Goal: Transaction & Acquisition: Purchase product/service

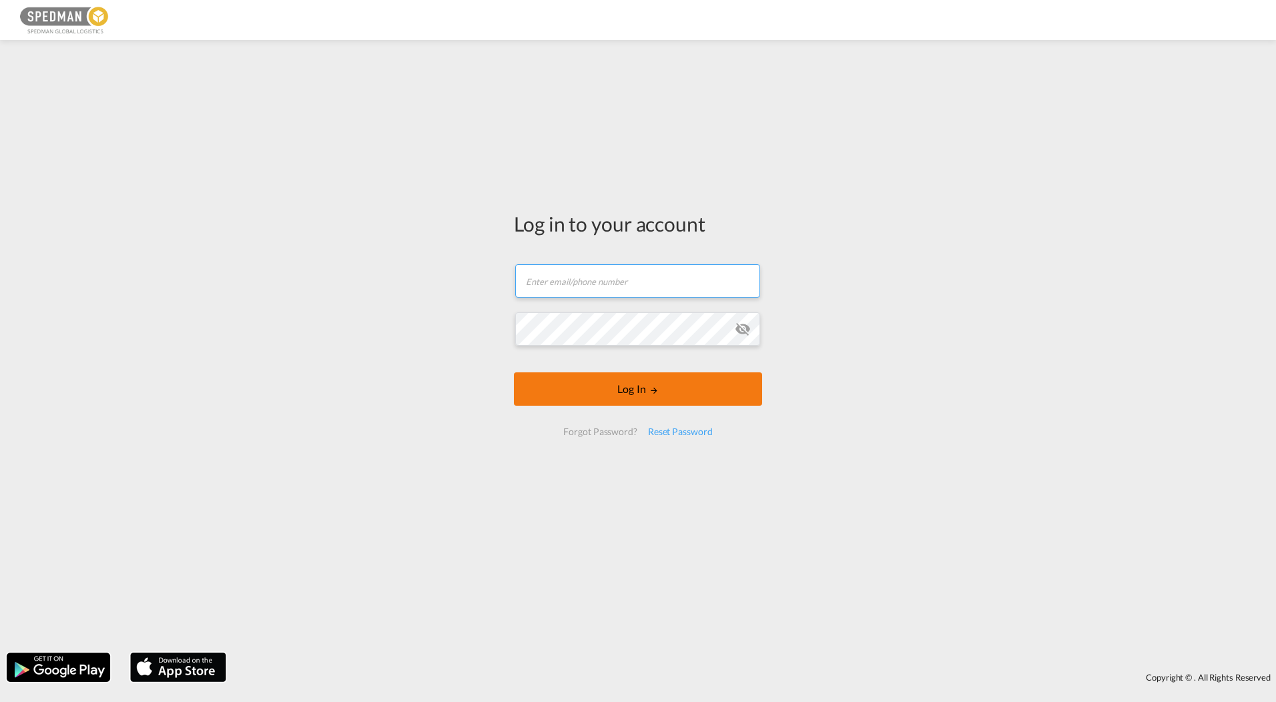
type input "[EMAIL_ADDRESS][DOMAIN_NAME]"
click at [622, 387] on button "Log In" at bounding box center [638, 388] width 248 height 33
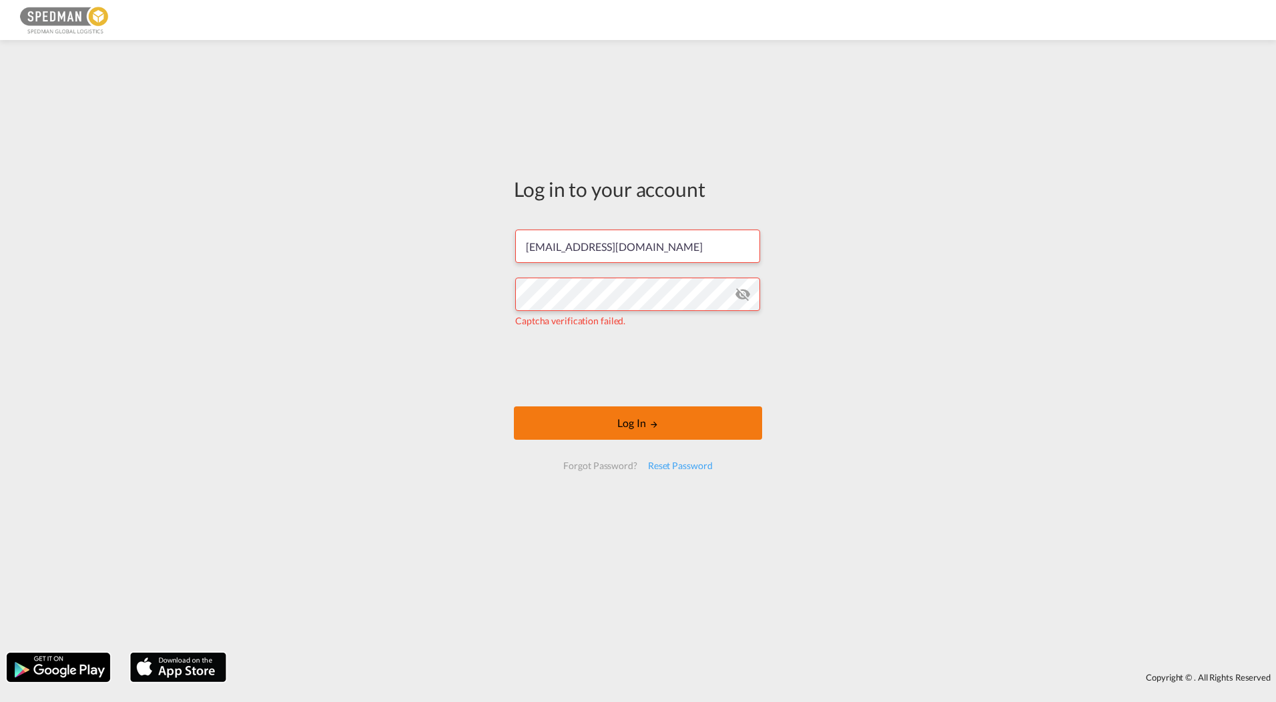
click at [633, 416] on button "Log In" at bounding box center [638, 422] width 248 height 33
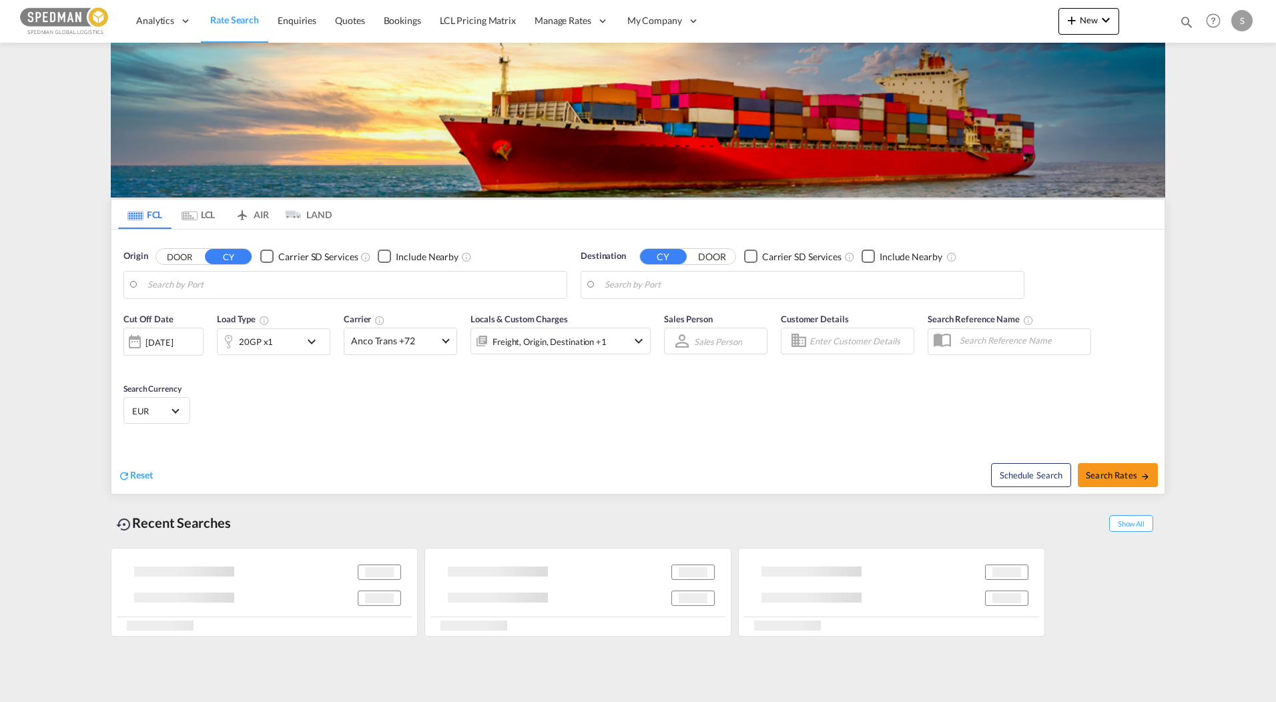
type input "[GEOGRAPHIC_DATA], DKAAL"
type input "Callao, PECLL"
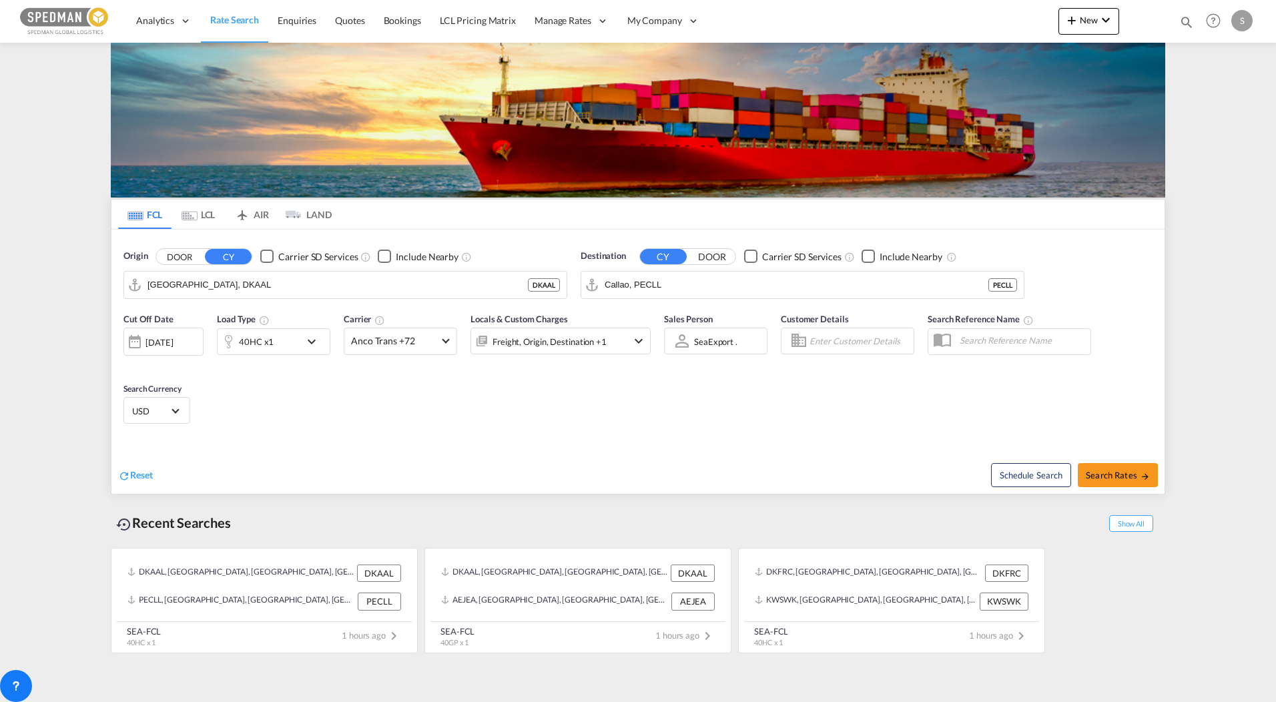
click at [252, 278] on input "[GEOGRAPHIC_DATA], DKAAL" at bounding box center [337, 285] width 380 height 20
click at [181, 318] on div "Aarhus [GEOGRAPHIC_DATA] DKAAR" at bounding box center [251, 322] width 254 height 40
type input "[GEOGRAPHIC_DATA], [GEOGRAPHIC_DATA]"
click at [666, 285] on input "Callao, PECLL" at bounding box center [811, 285] width 412 height 20
type input "t"
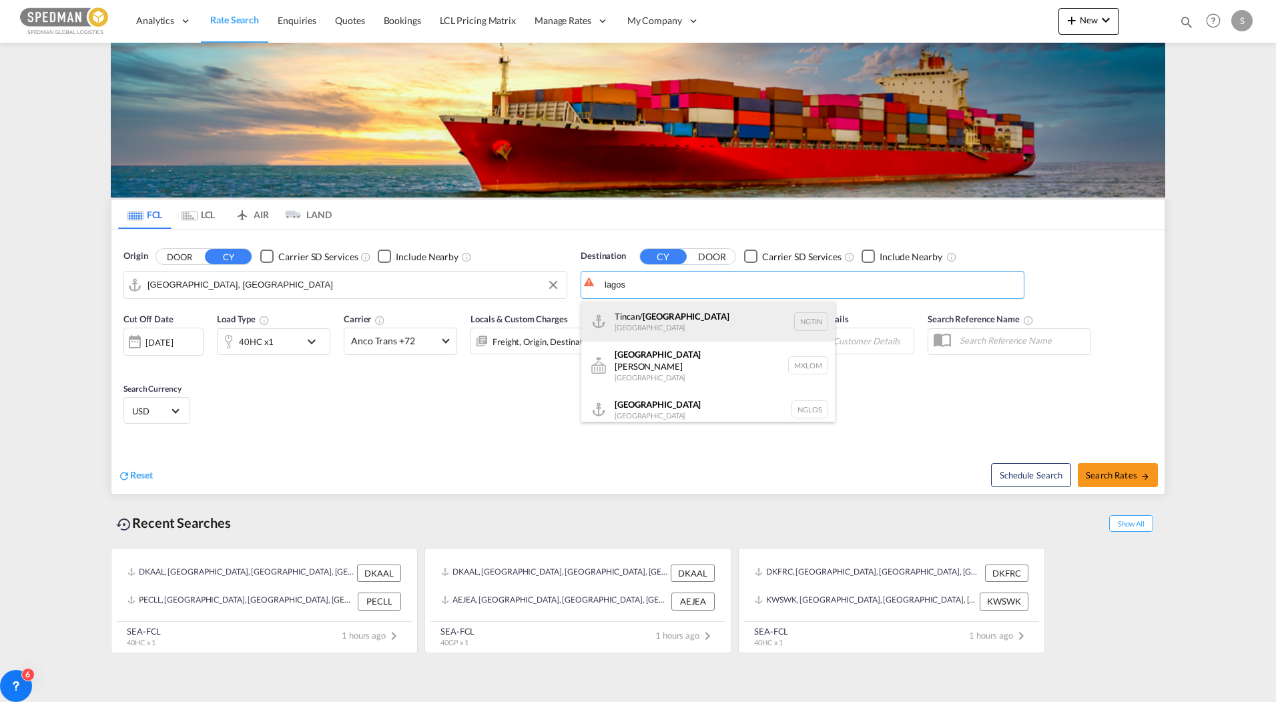
click at [666, 328] on div "Tincan/ [GEOGRAPHIC_DATA] [GEOGRAPHIC_DATA] NGTIN" at bounding box center [708, 322] width 254 height 40
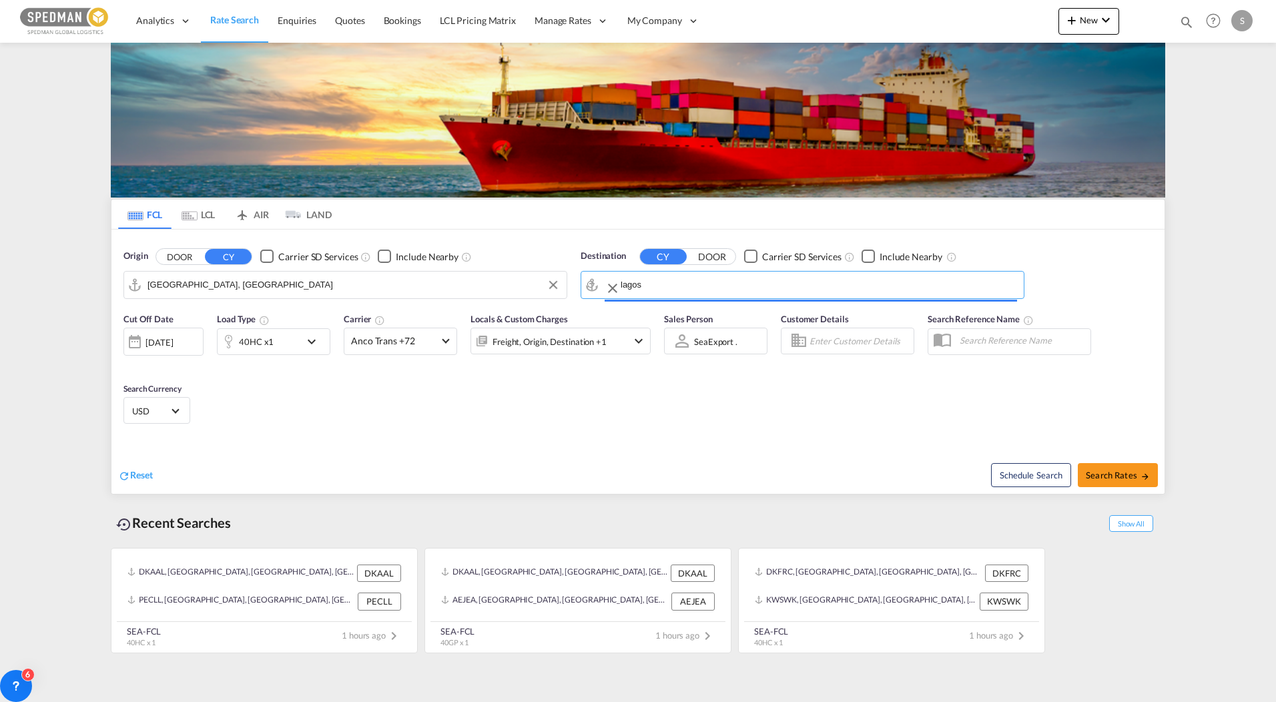
type input "Tincan/[GEOGRAPHIC_DATA], [GEOGRAPHIC_DATA]"
click at [248, 351] on div "40HC x1" at bounding box center [256, 341] width 35 height 19
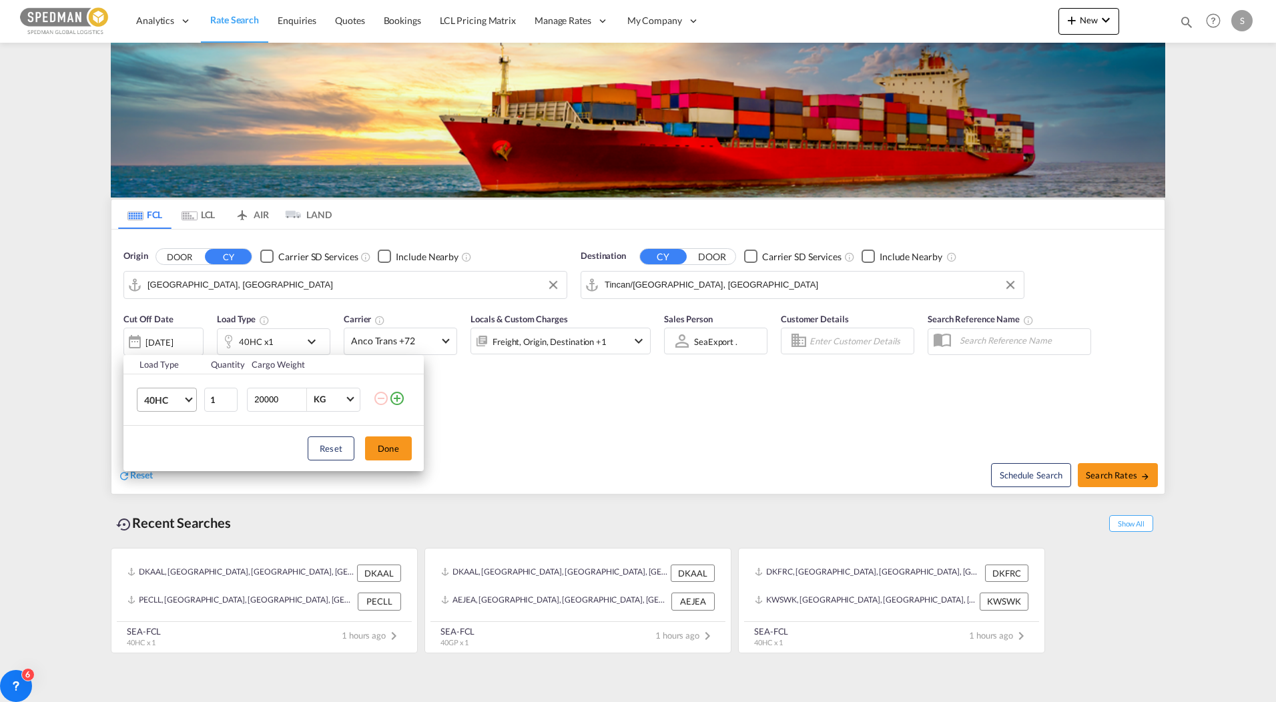
click at [189, 404] on md-select-value "40HC" at bounding box center [169, 399] width 53 height 23
click at [171, 339] on md-option "20GP" at bounding box center [178, 336] width 91 height 32
drag, startPoint x: 291, startPoint y: 405, endPoint x: 165, endPoint y: 400, distance: 125.6
click at [165, 400] on tr "20GP 1 20000 KG KG" at bounding box center [273, 399] width 300 height 51
type input "11000"
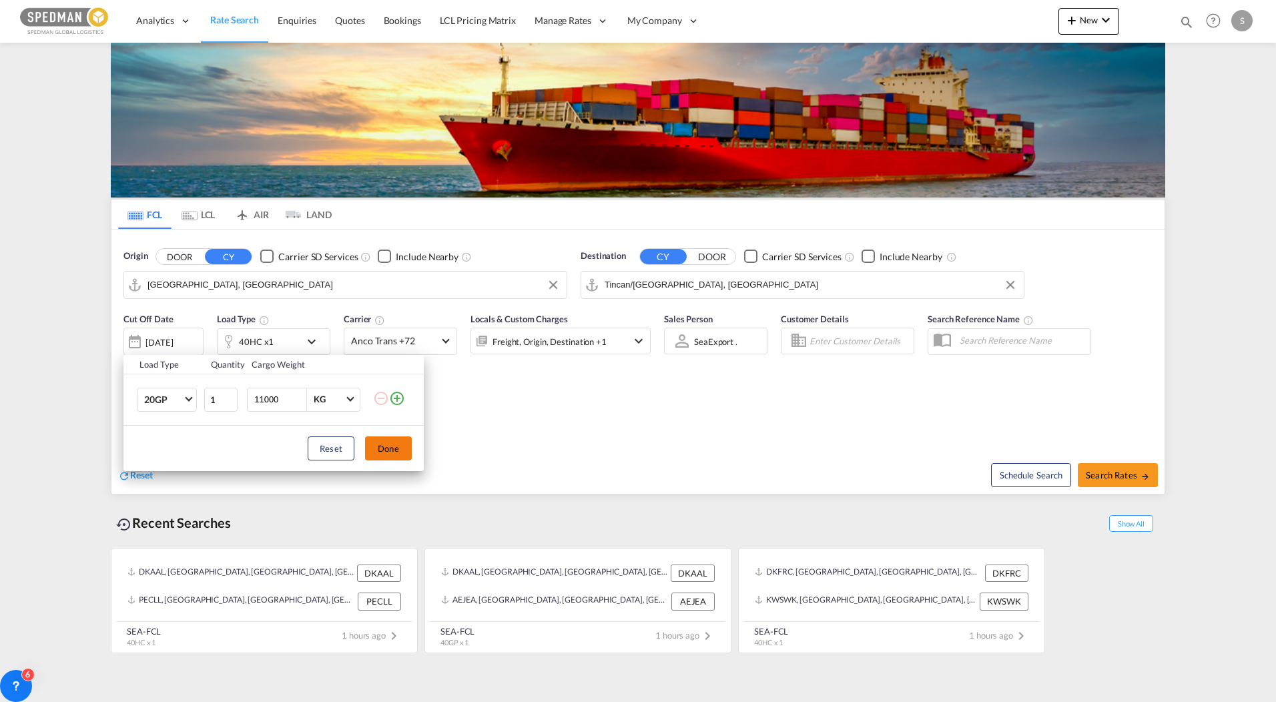
click at [393, 454] on button "Done" at bounding box center [388, 448] width 47 height 24
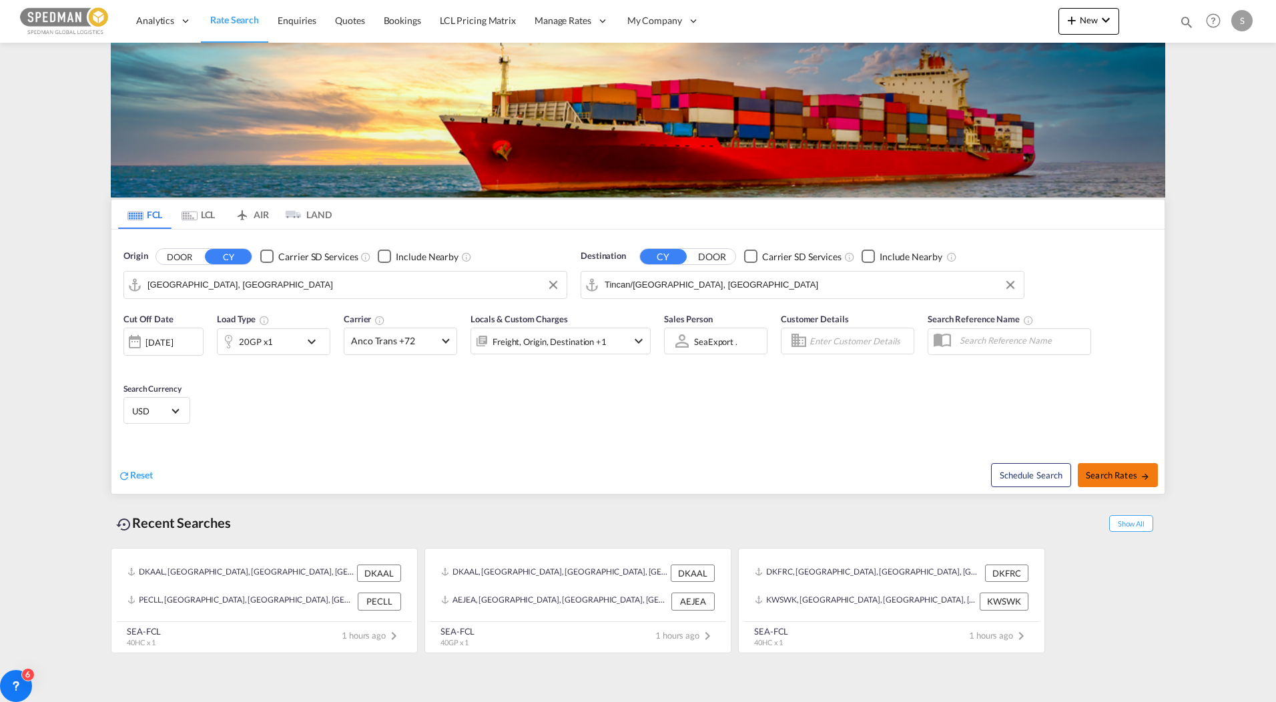
click at [1116, 472] on span "Search Rates" at bounding box center [1118, 475] width 64 height 11
type input "DKAAR to NGTIN / [DATE]"
